Goal: Register for event/course

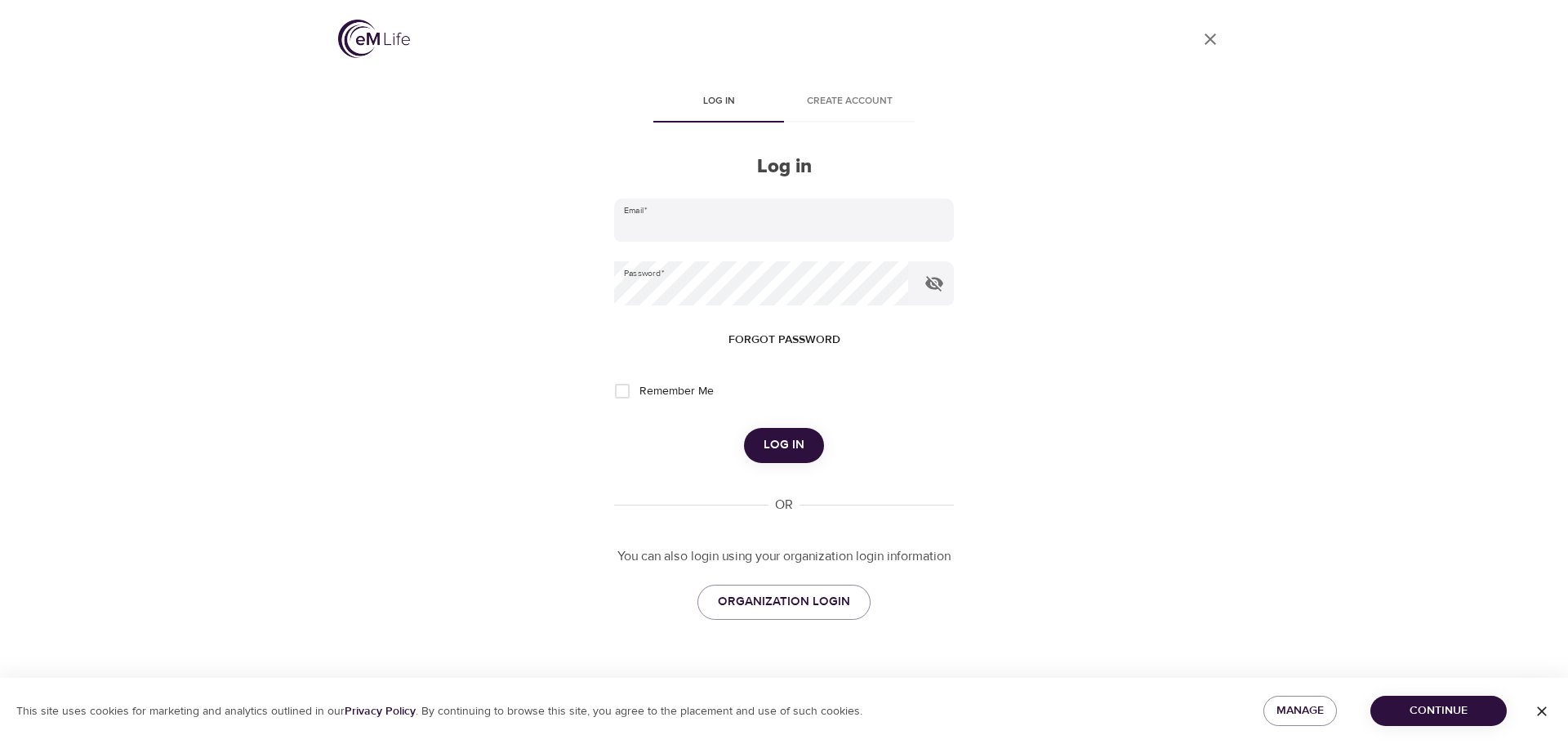
type input "[PERSON_NAME][EMAIL_ADDRESS][DOMAIN_NAME]"
click at [781, 444] on span "Log in" at bounding box center [783, 445] width 41 height 22
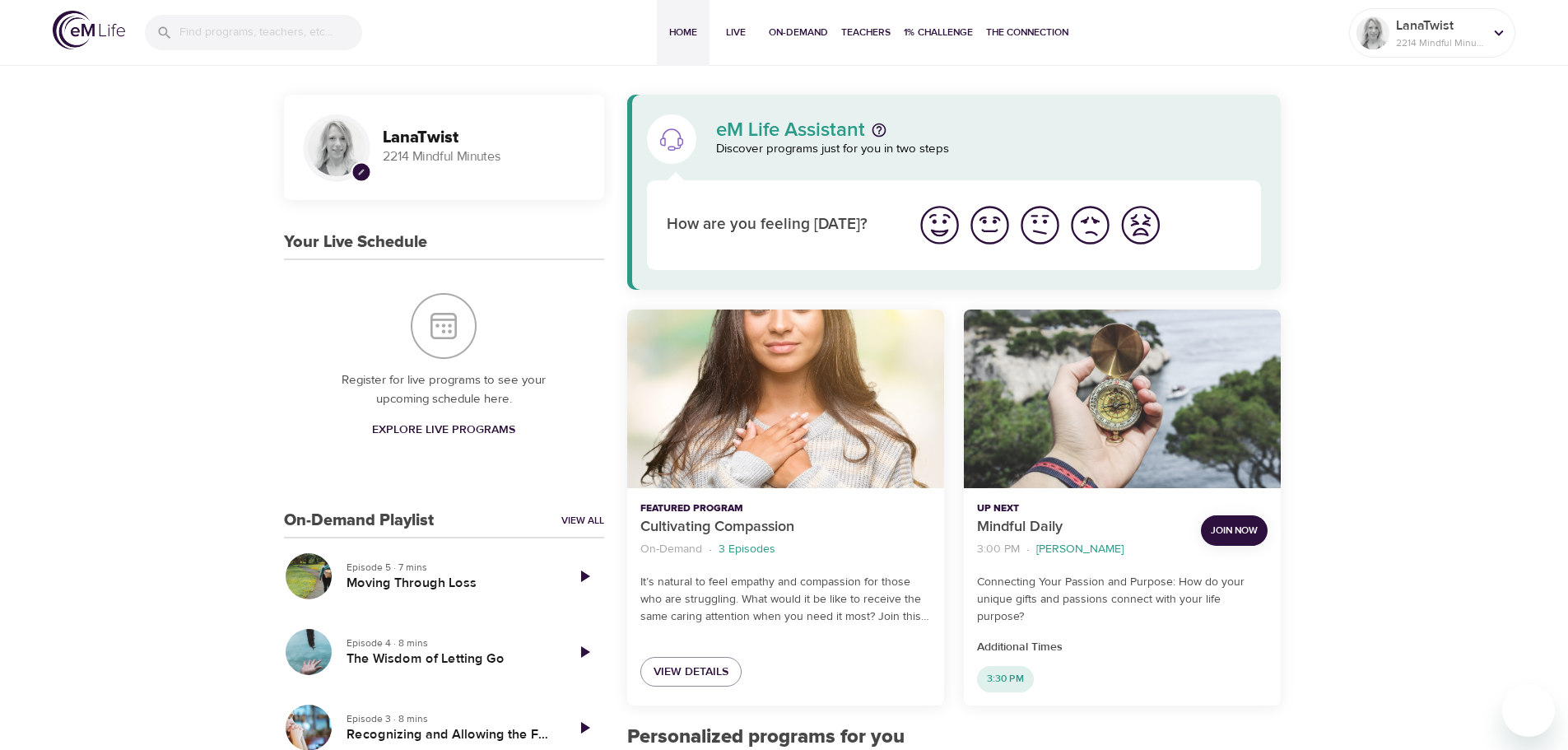
click at [423, 418] on link "Explore Live Programs" at bounding box center [443, 430] width 156 height 31
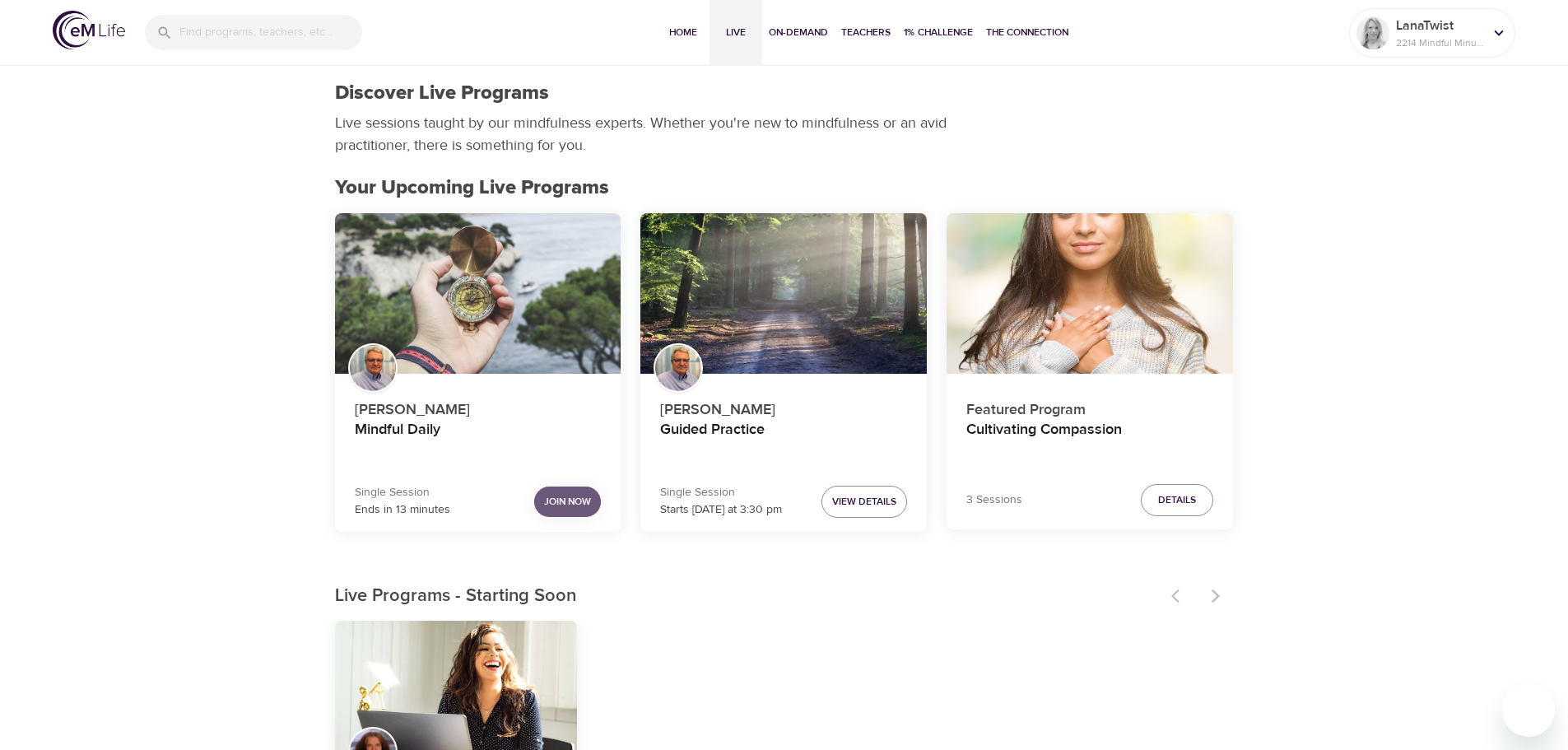
click at [568, 499] on span "Join Now" at bounding box center [568, 501] width 47 height 17
